Goal: Task Accomplishment & Management: Use online tool/utility

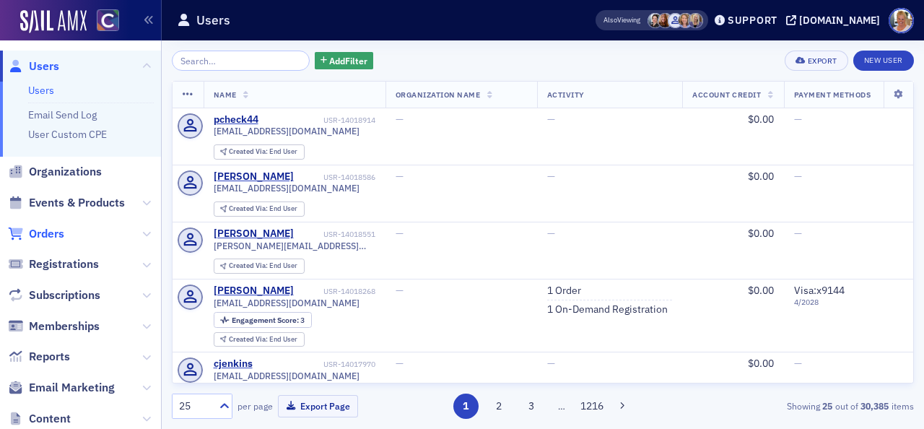
click at [55, 230] on span "Orders" at bounding box center [46, 234] width 35 height 16
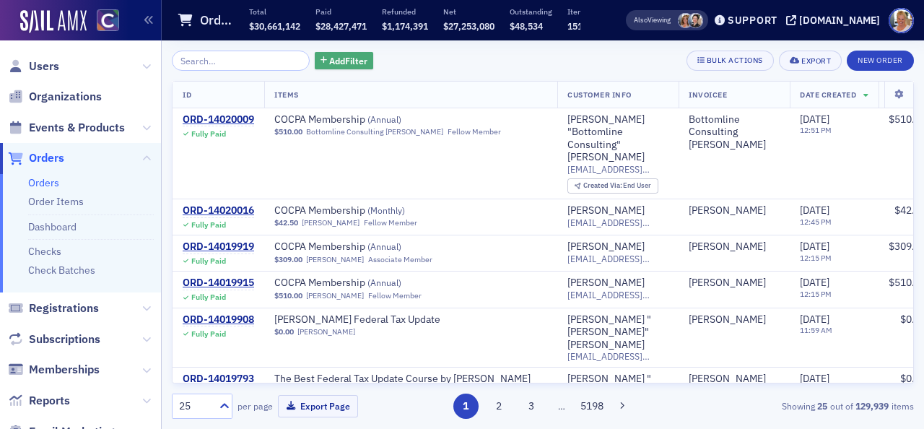
click at [329, 61] on span "Add Filter" at bounding box center [348, 60] width 38 height 13
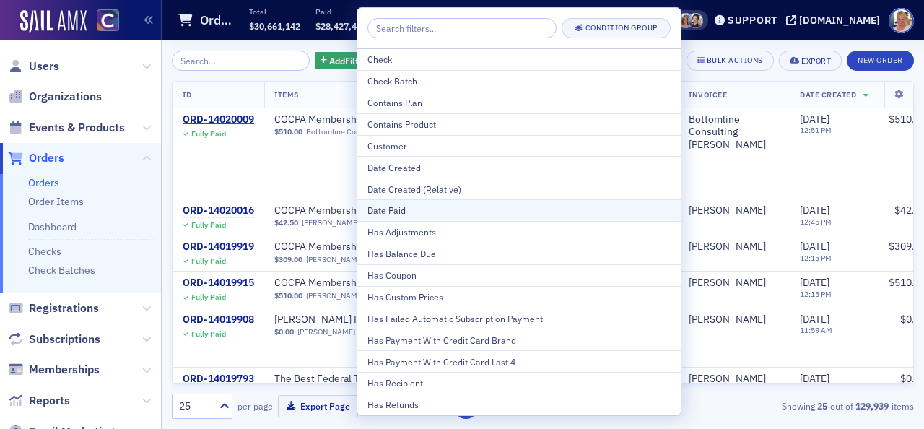
click at [389, 208] on div "Date Paid" at bounding box center [518, 210] width 303 height 13
select select "8"
select select "2025"
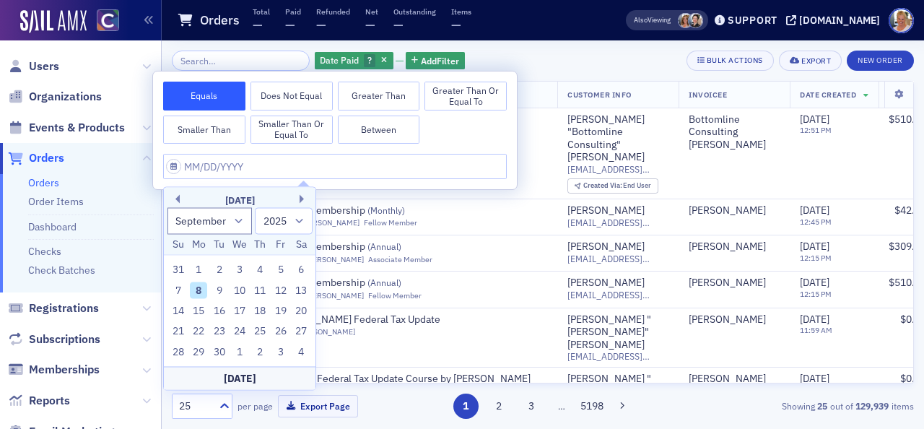
click at [442, 100] on button "Greater Than or Equal To" at bounding box center [465, 96] width 82 height 29
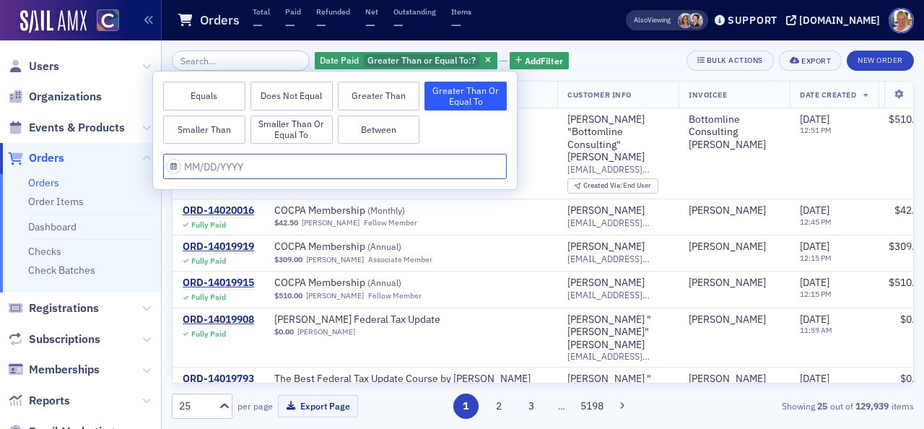
click at [279, 169] on input "text" at bounding box center [335, 166] width 344 height 25
select select "8"
select select "2025"
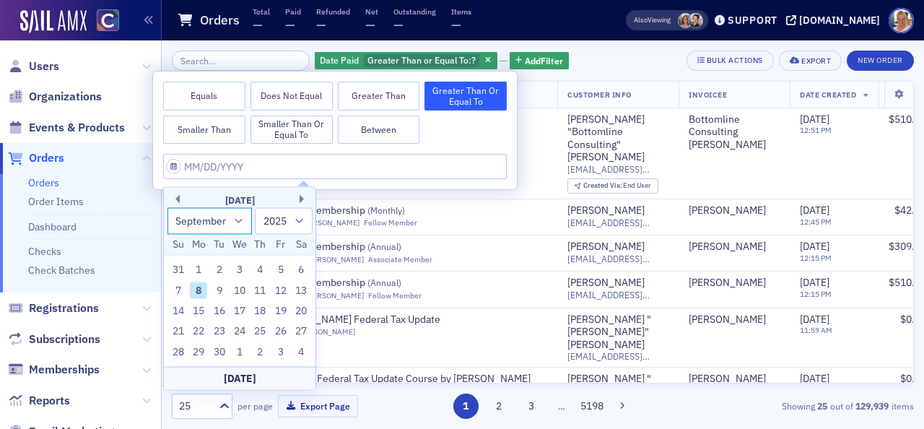
click at [235, 219] on select "January February March April May June July August September October November De…" at bounding box center [209, 220] width 85 height 27
select select "7"
click at [167, 207] on select "January February March April May June July August September October November De…" at bounding box center [209, 220] width 85 height 27
click at [280, 266] on div "1" at bounding box center [280, 269] width 17 height 17
type input "[DATE]"
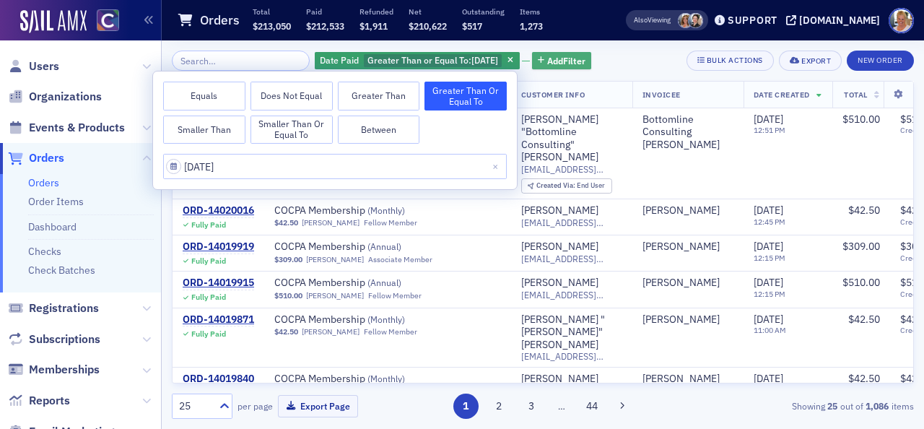
click at [563, 60] on span "Add Filter" at bounding box center [566, 60] width 38 height 13
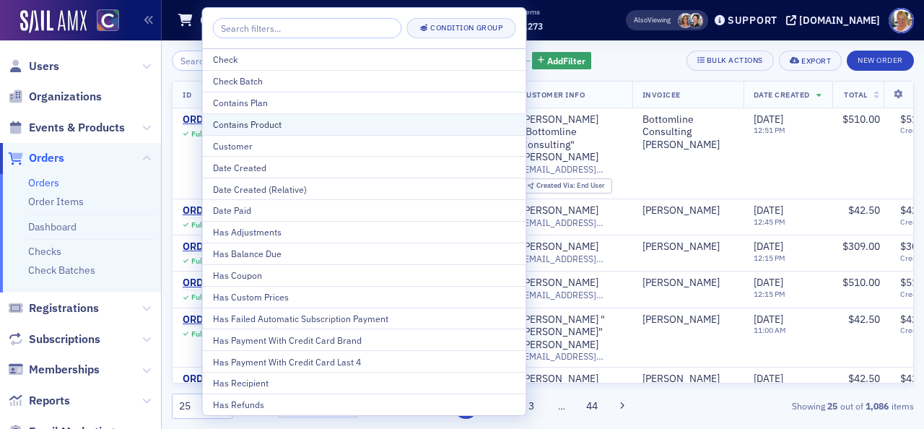
click at [329, 128] on div "Contains Product" at bounding box center [364, 124] width 303 height 13
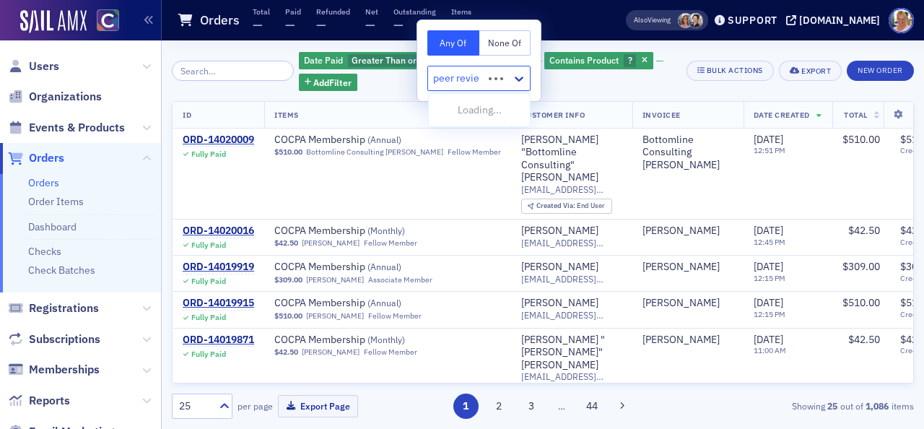
type input "peer review"
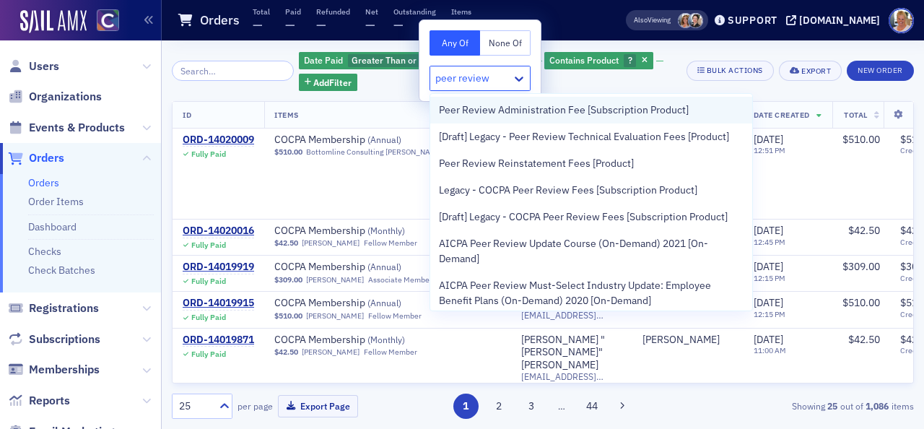
click at [521, 109] on span "Peer Review Administration Fee [Subscription Product]" at bounding box center [564, 109] width 250 height 15
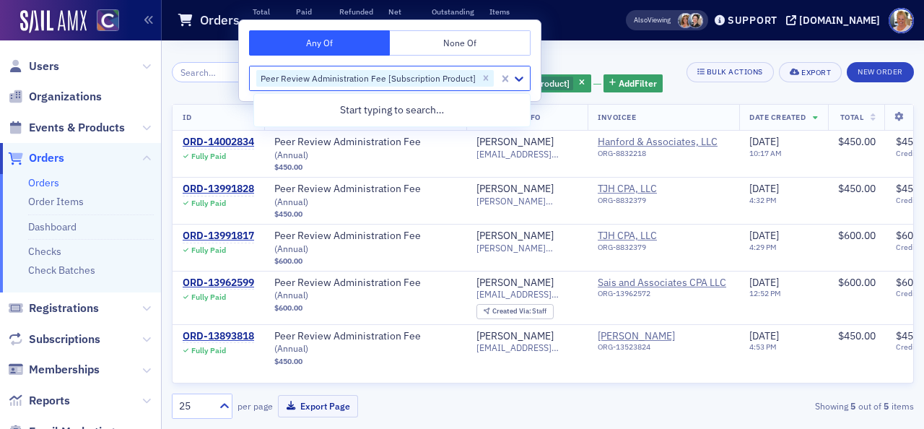
click at [208, 92] on div "Date Paid Greater Than or Equal To : [DATE] and Contains Product Peer Review Ad…" at bounding box center [424, 72] width 505 height 43
